Goal: Obtain resource: Obtain resource

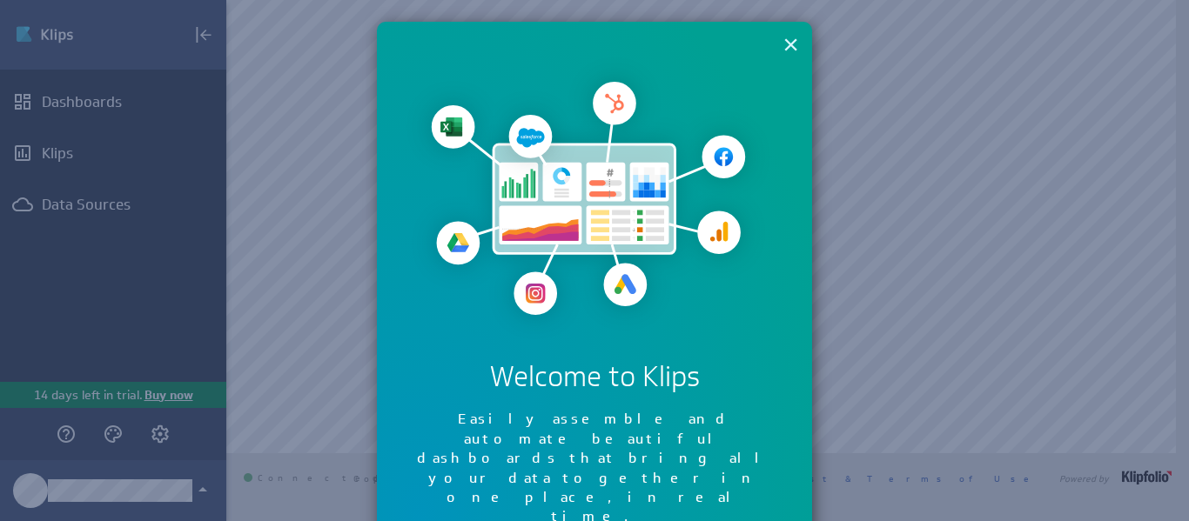
click at [782, 39] on button "×" at bounding box center [790, 44] width 17 height 35
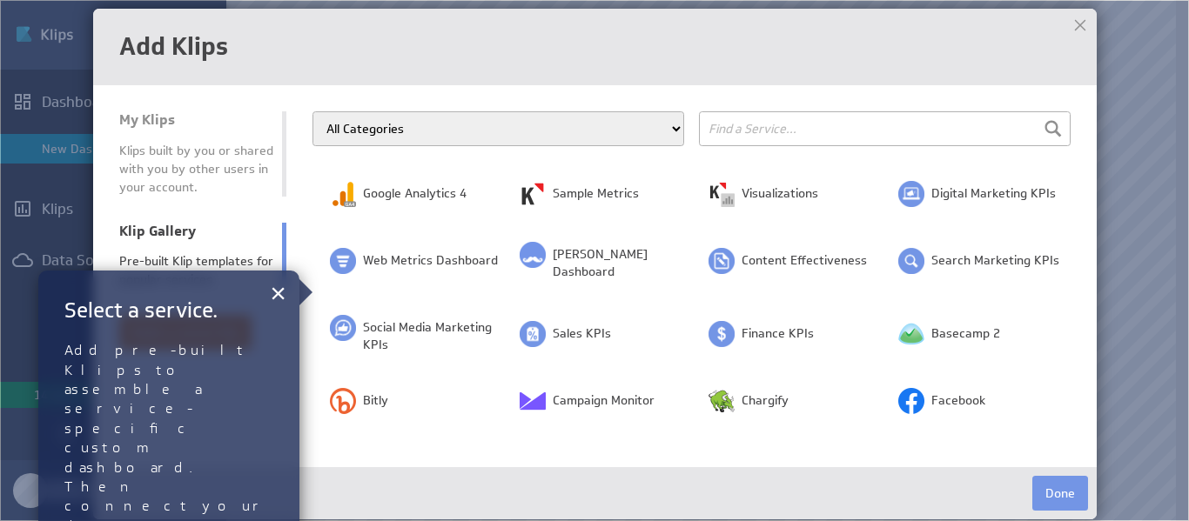
click at [891, 111] on input "text" at bounding box center [885, 128] width 372 height 35
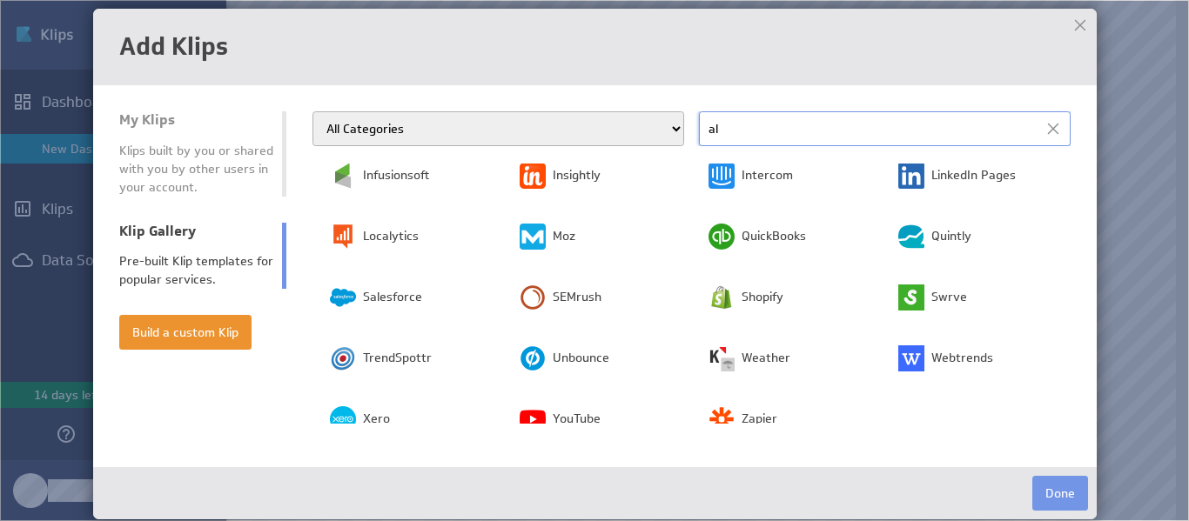
scroll to position [300, 0]
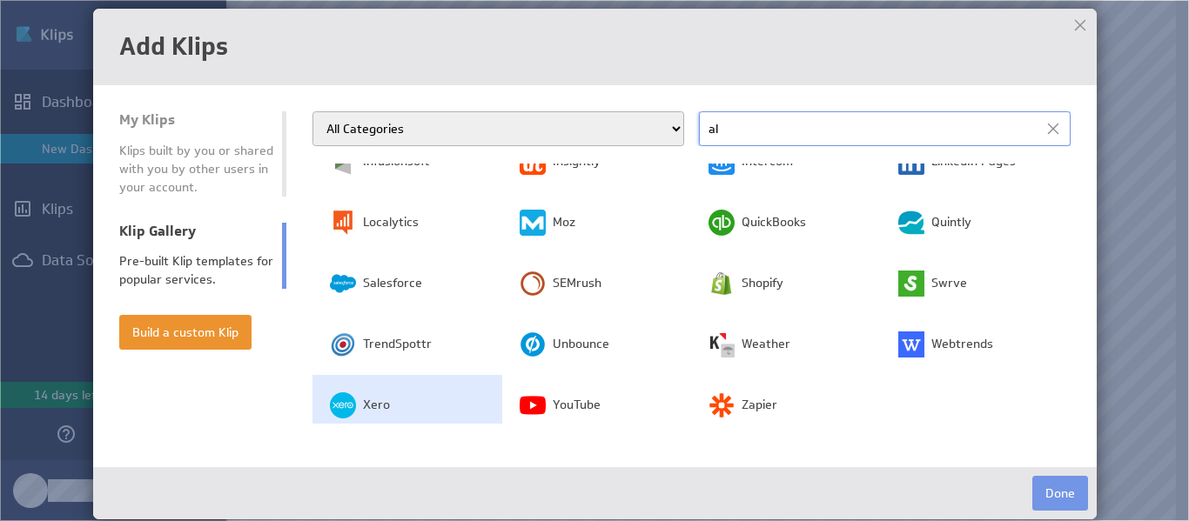
type input "al"
click at [384, 397] on span "Xero" at bounding box center [376, 405] width 27 height 17
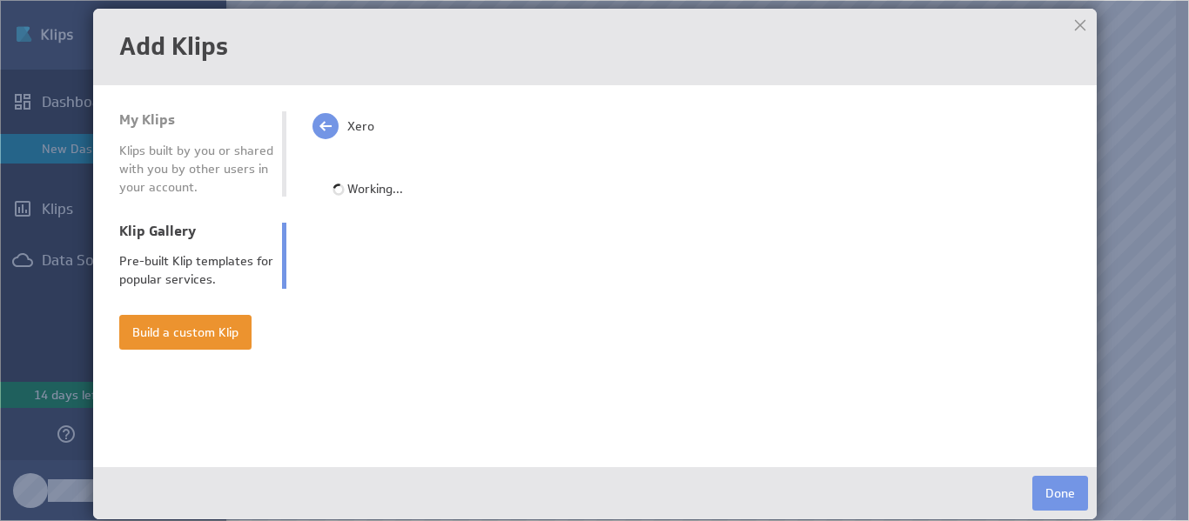
scroll to position [0, 0]
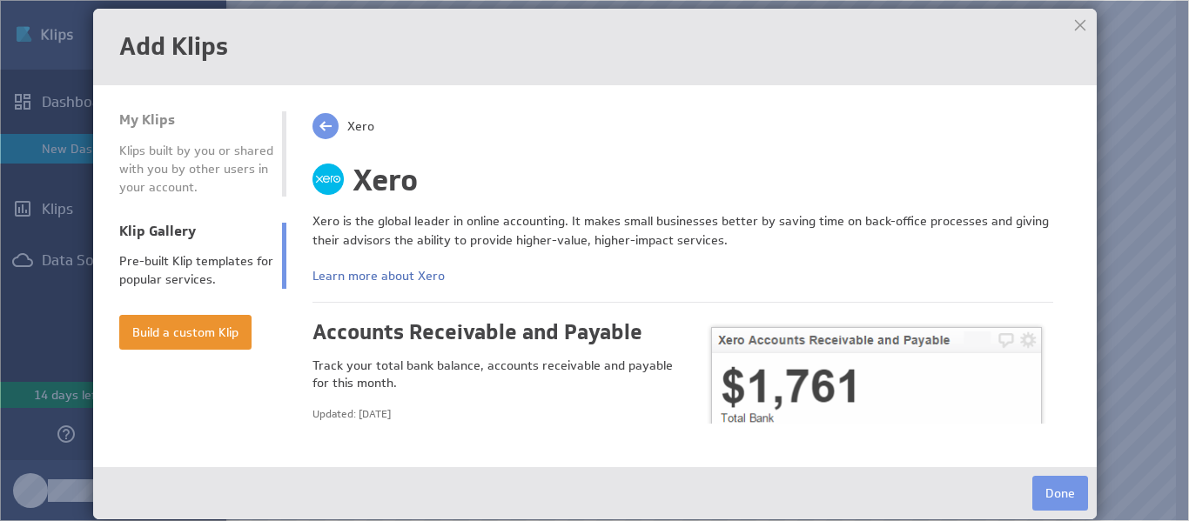
click at [1078, 28] on div at bounding box center [1080, 25] width 26 height 26
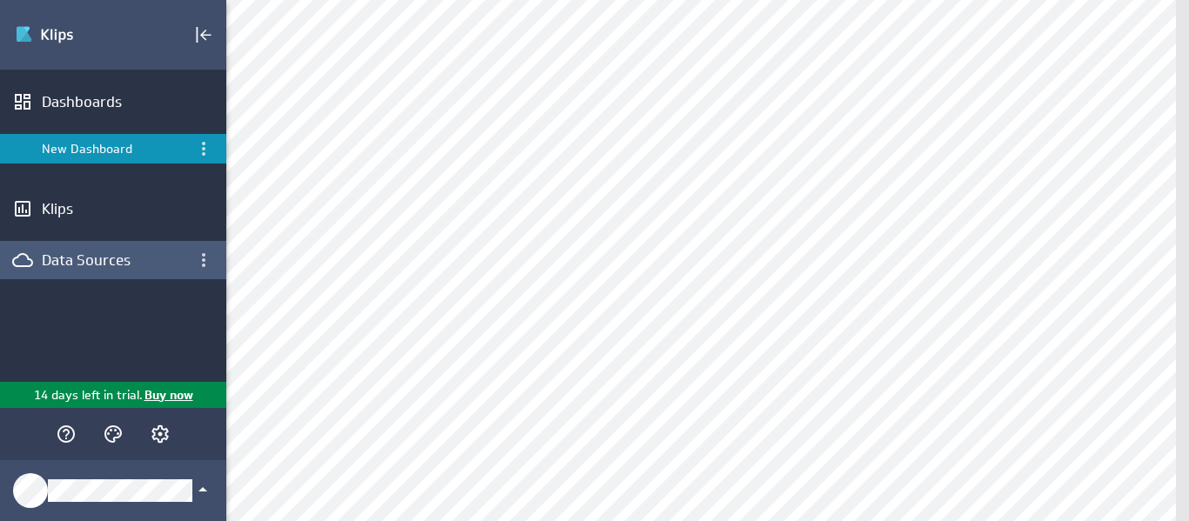
click at [94, 259] on div "Data Sources" at bounding box center [113, 260] width 143 height 19
